Goal: Information Seeking & Learning: Learn about a topic

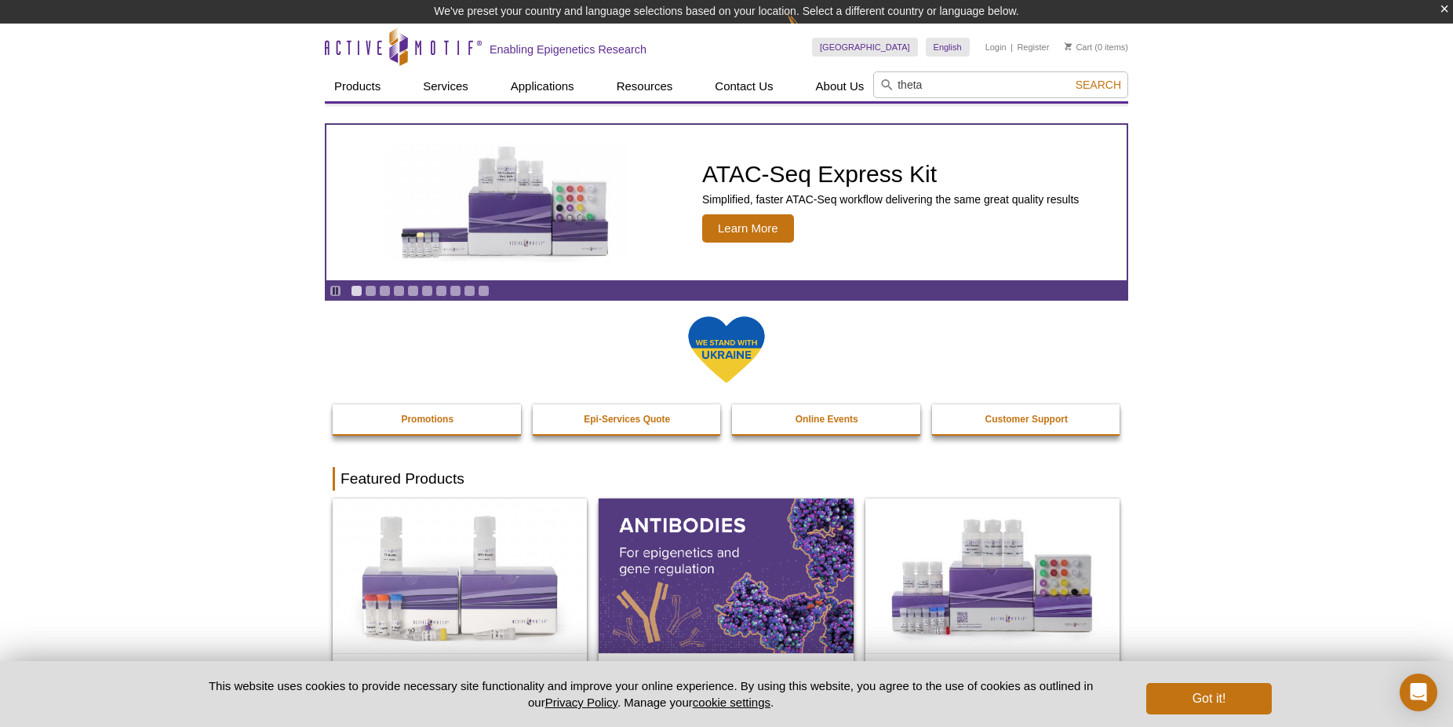
type input "theta"
click at [1071, 78] on button "Search" at bounding box center [1098, 85] width 55 height 14
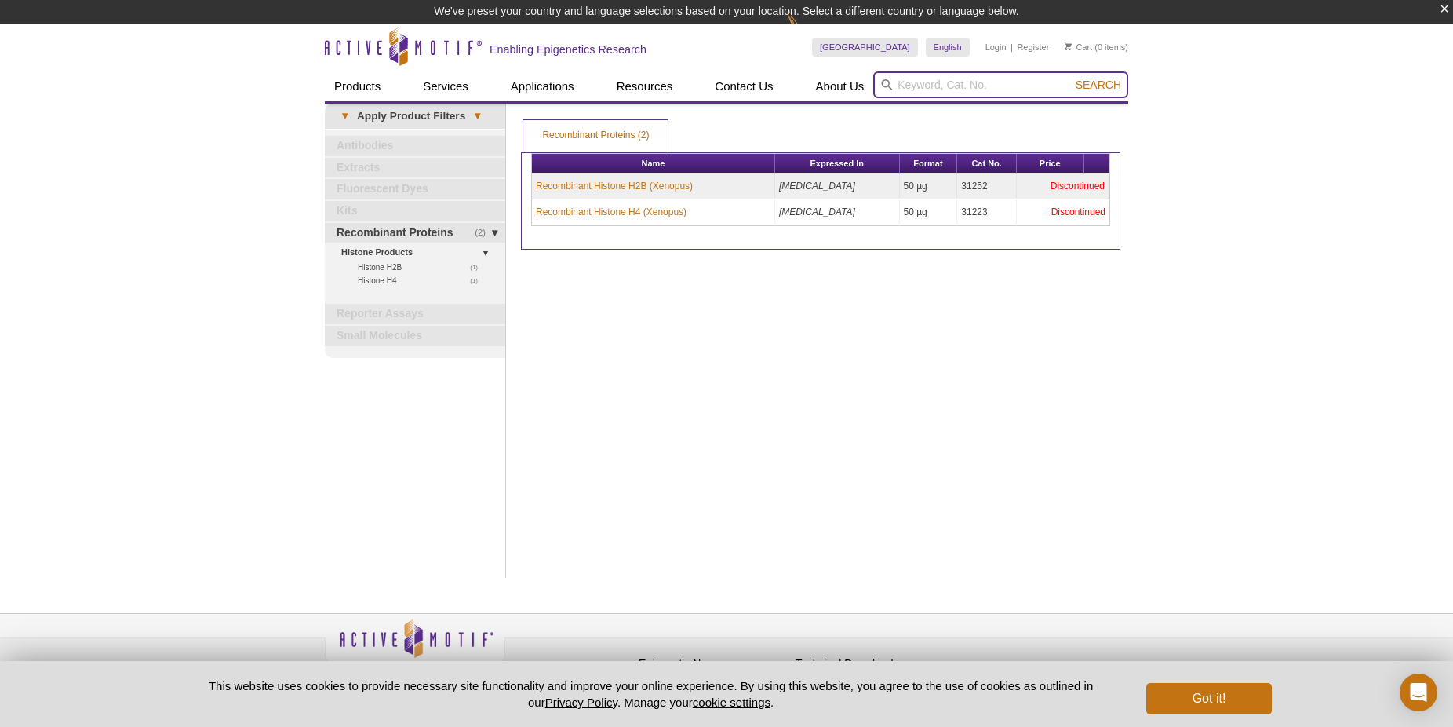
click at [948, 78] on input "search" at bounding box center [1000, 84] width 255 height 27
type input "polymerase"
click at [1071, 78] on button "Search" at bounding box center [1098, 85] width 55 height 14
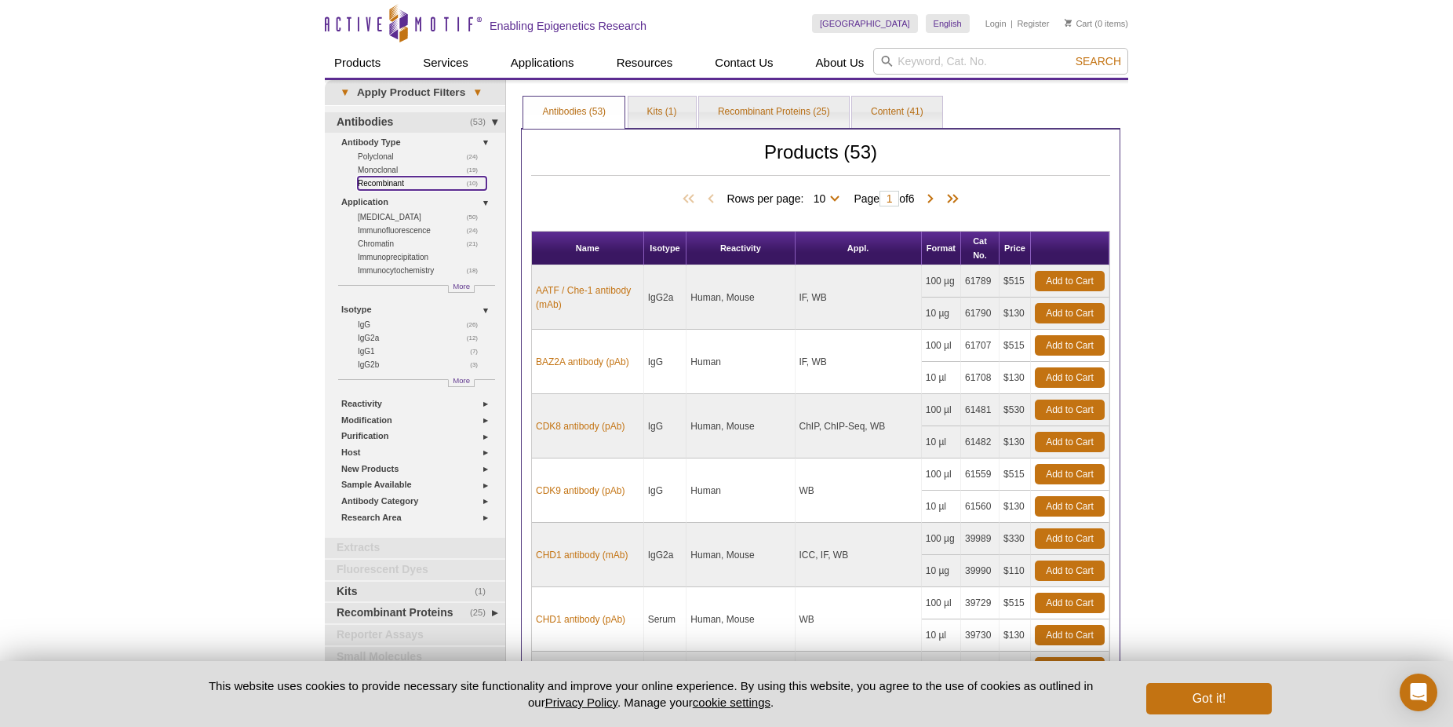
click at [368, 183] on link "(10) Recombinant" at bounding box center [422, 183] width 129 height 13
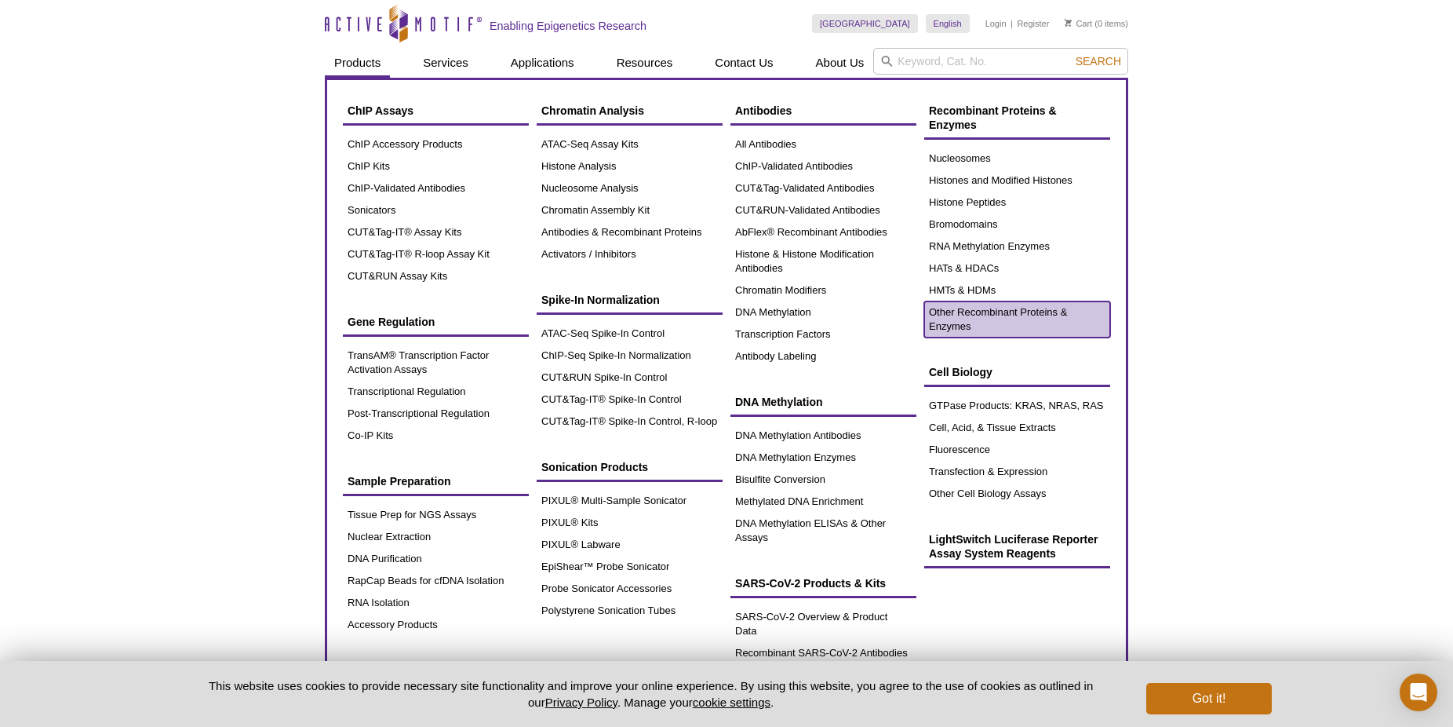
click at [1018, 322] on link "Other Recombinant Proteins & Enzymes" at bounding box center [1017, 319] width 186 height 36
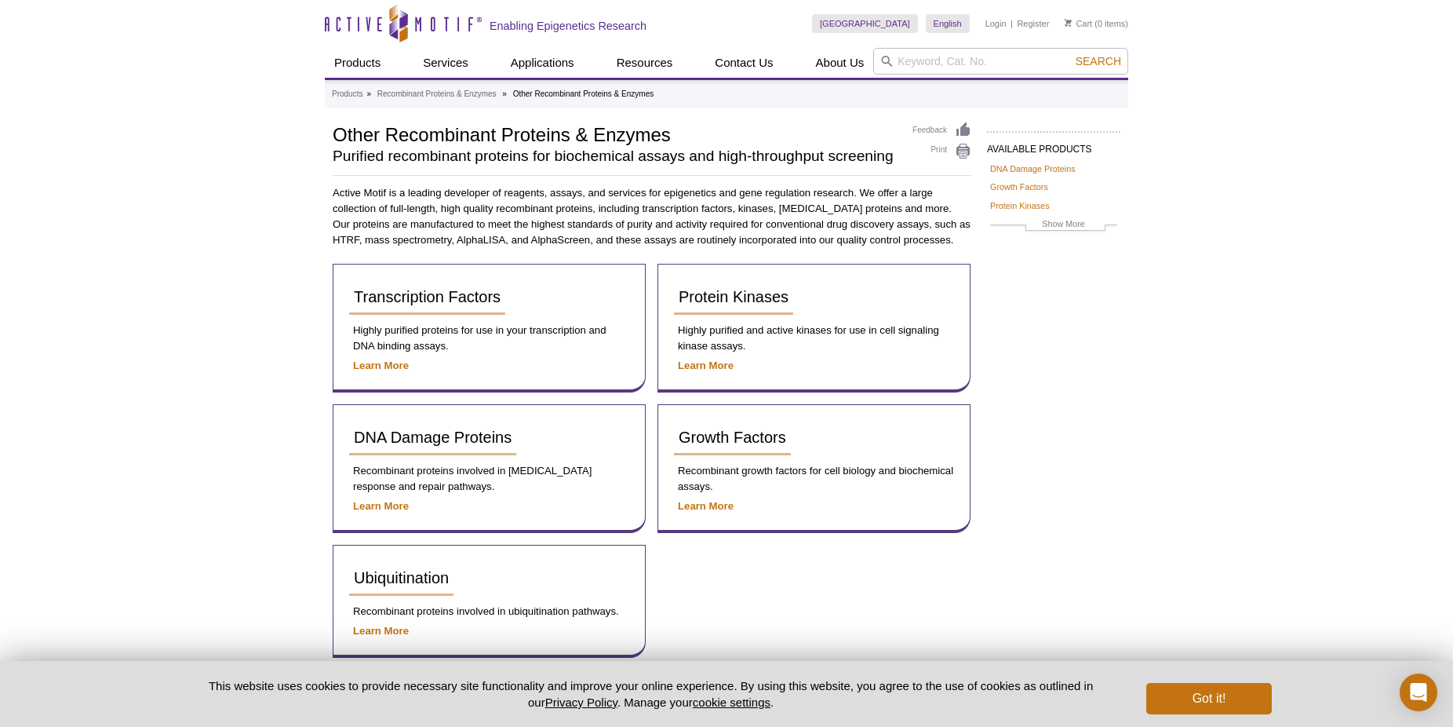
scroll to position [80, 0]
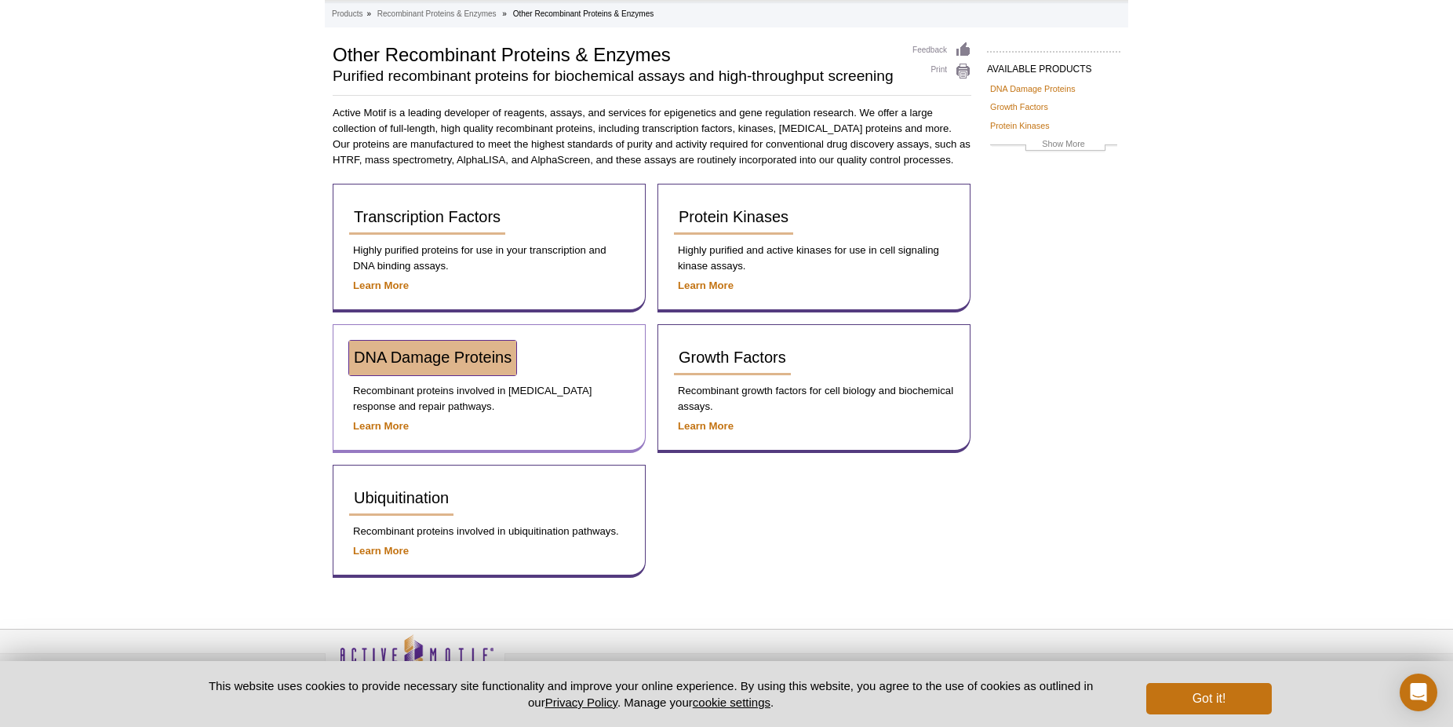
click at [411, 366] on span "DNA Damage Proteins" at bounding box center [433, 356] width 158 height 17
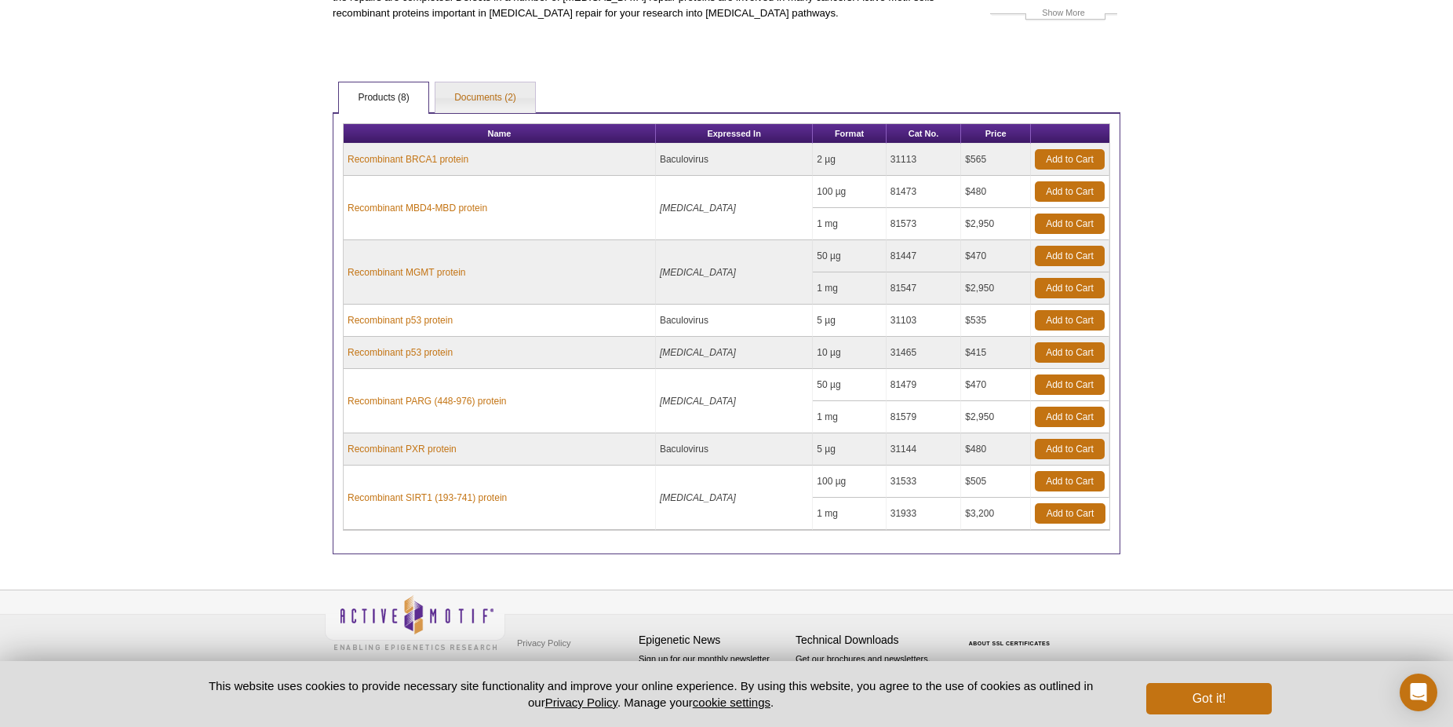
scroll to position [131, 0]
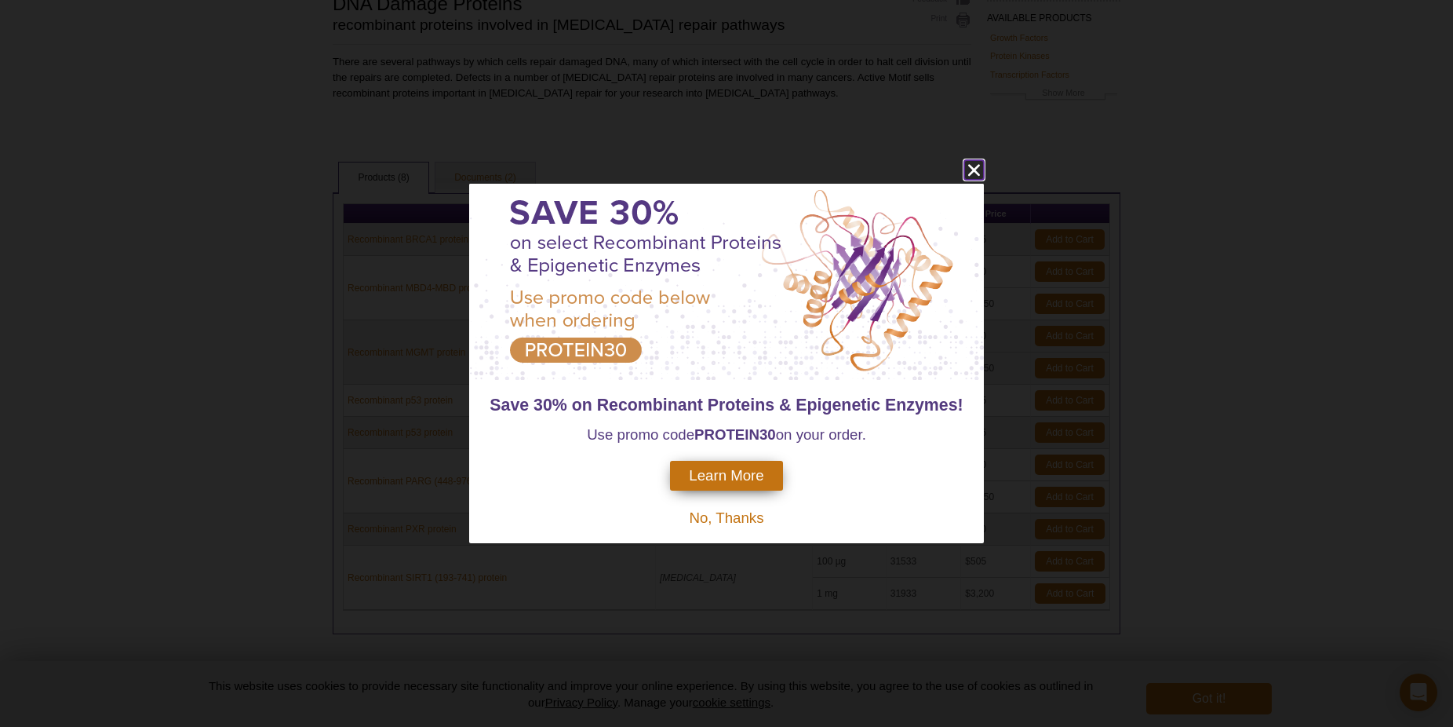
click at [969, 162] on icon "close" at bounding box center [974, 170] width 20 height 20
